Goal: Information Seeking & Learning: Learn about a topic

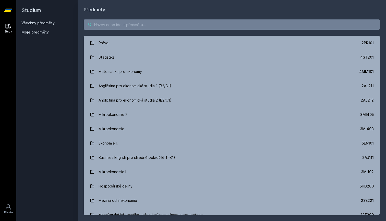
click at [169, 22] on input "search" at bounding box center [232, 24] width 296 height 10
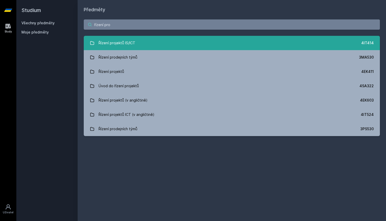
type input "řízení pro"
click at [163, 43] on link "Řízení projektů IS/ICT 4IT414" at bounding box center [232, 43] width 296 height 14
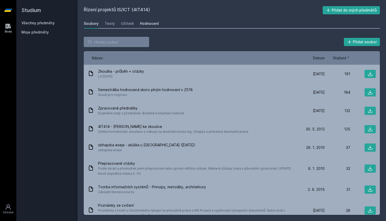
click at [143, 27] on link "Hodnocení" at bounding box center [149, 23] width 19 height 10
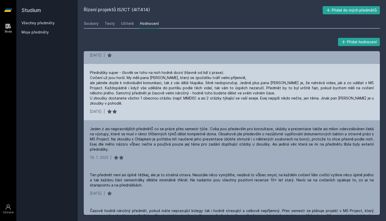
scroll to position [39, 0]
drag, startPoint x: 139, startPoint y: 98, endPoint x: 192, endPoint y: 99, distance: 53.2
click at [192, 99] on div "Přednášky super - člověk se toho na nich hodně dozví (hlavně od lidí z praxe). …" at bounding box center [232, 88] width 284 height 36
click at [135, 100] on div "Přednášky super - člověk se toho na nich hodně dozví (hlavně od lidí z praxe). …" at bounding box center [232, 88] width 284 height 36
drag, startPoint x: 142, startPoint y: 97, endPoint x: 177, endPoint y: 95, distance: 35.0
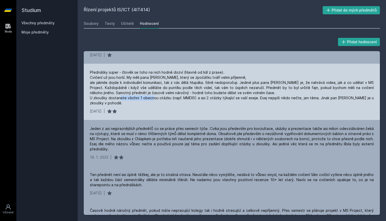
click at [178, 95] on div "Přednášky super - člověk se toho na nich hodně dozví (hlavně od lidí z praxe). …" at bounding box center [232, 88] width 284 height 36
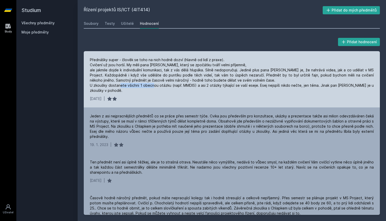
scroll to position [56, 0]
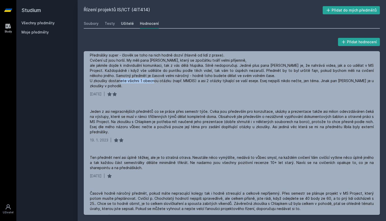
click at [121, 26] on link "Učitelé" at bounding box center [127, 23] width 13 height 10
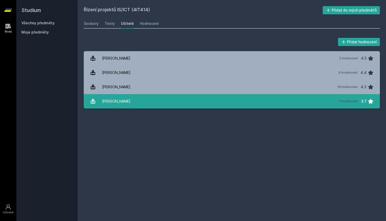
click at [126, 104] on link "[PERSON_NAME][DATE] hodnocení 3.7" at bounding box center [232, 101] width 296 height 14
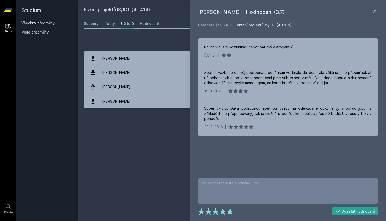
click at [208, 31] on div "Databáze (4IT218) Řízení projektů IS/ICT (4IT414) Při individuální komunikaci n…" at bounding box center [288, 96] width 182 height 152
click at [208, 28] on link "Databáze (4IT218)" at bounding box center [214, 25] width 33 height 10
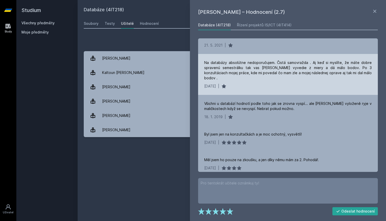
scroll to position [204, 0]
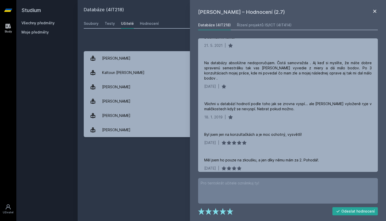
click at [372, 11] on icon at bounding box center [375, 11] width 6 height 6
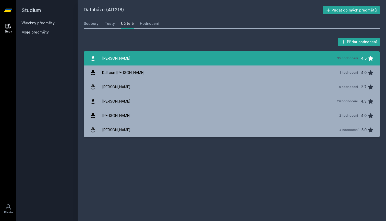
click at [103, 54] on div "[PERSON_NAME]" at bounding box center [116, 58] width 28 height 10
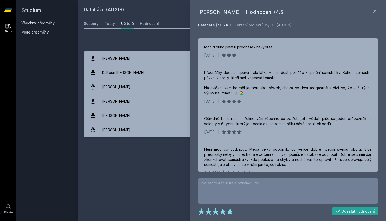
click at [244, 23] on div "Řízení projektů IS/ICT (4IT414)" at bounding box center [264, 24] width 55 height 5
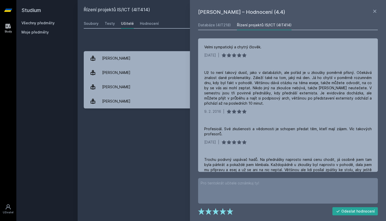
click at [177, 31] on div "Přidat hodnocení [PERSON_NAME] – Hodnocení (4.4) Databáze (4IT218) Řízení proje…" at bounding box center [232, 73] width 309 height 84
click at [376, 10] on icon at bounding box center [374, 11] width 3 height 3
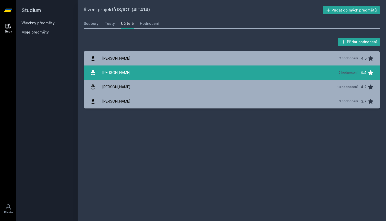
click at [239, 74] on link "Chlapek [PERSON_NAME] 9 hodnocení 4.4" at bounding box center [232, 72] width 296 height 14
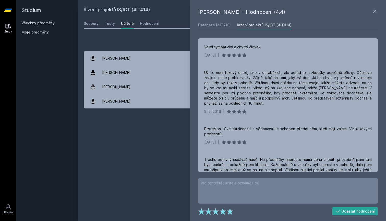
click at [219, 30] on div "Databáze (4IT218) Řízení projektů IS/ICT (4IT414) Velmi sympatický a chytrý člo…" at bounding box center [288, 96] width 182 height 152
click at [218, 27] on div "Databáze (4IT218)" at bounding box center [214, 24] width 33 height 5
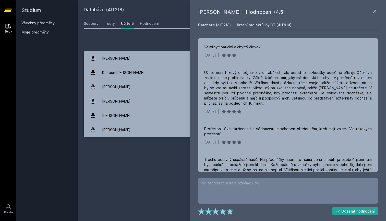
click at [240, 25] on div "Řízení projektů IS/ICT (4IT414)" at bounding box center [264, 24] width 55 height 5
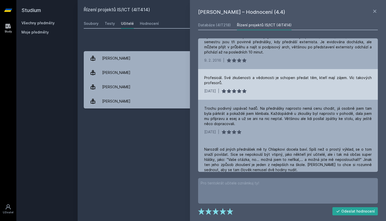
scroll to position [57, 0]
